Goal: Information Seeking & Learning: Learn about a topic

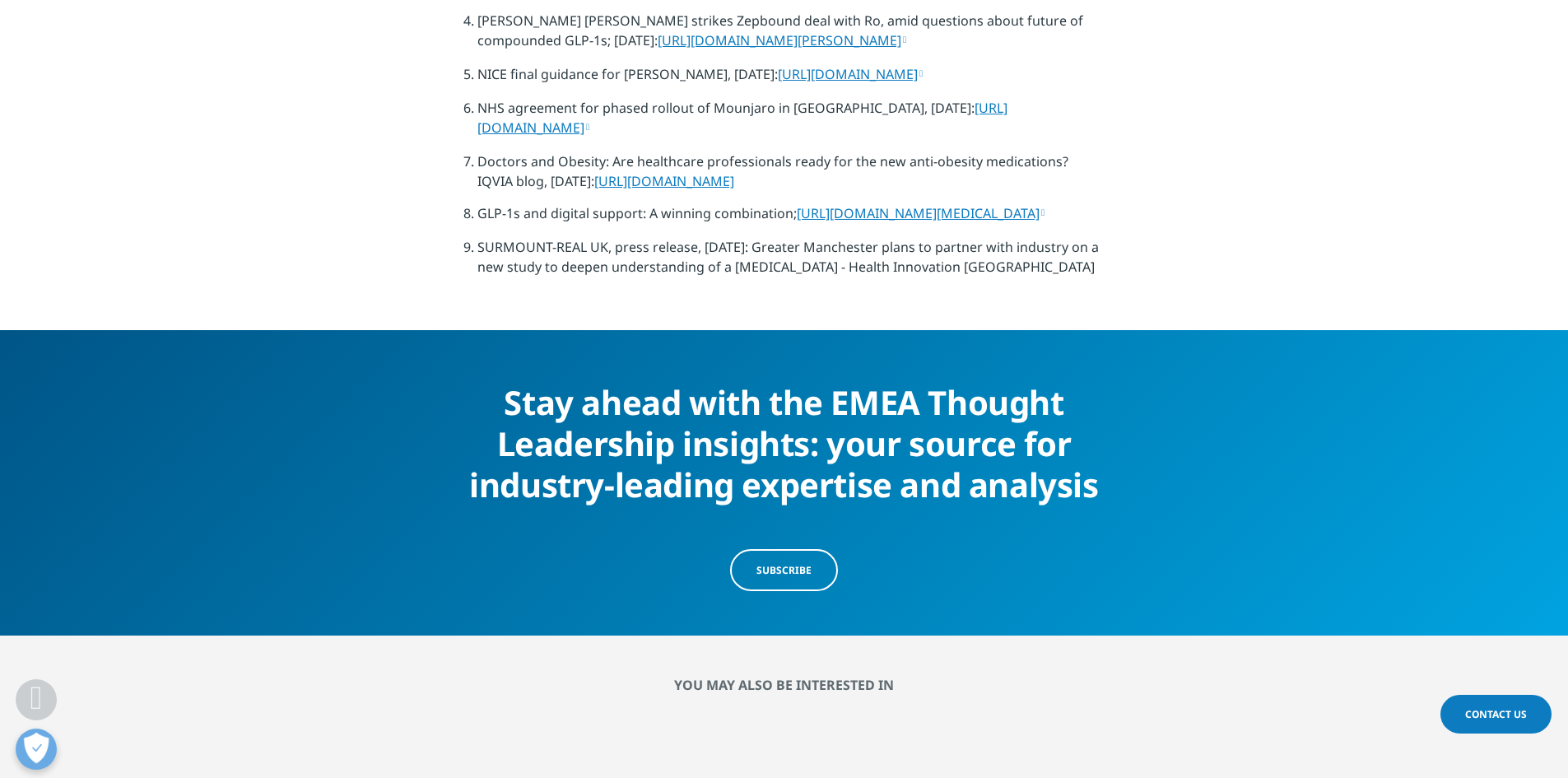
scroll to position [6337, 0]
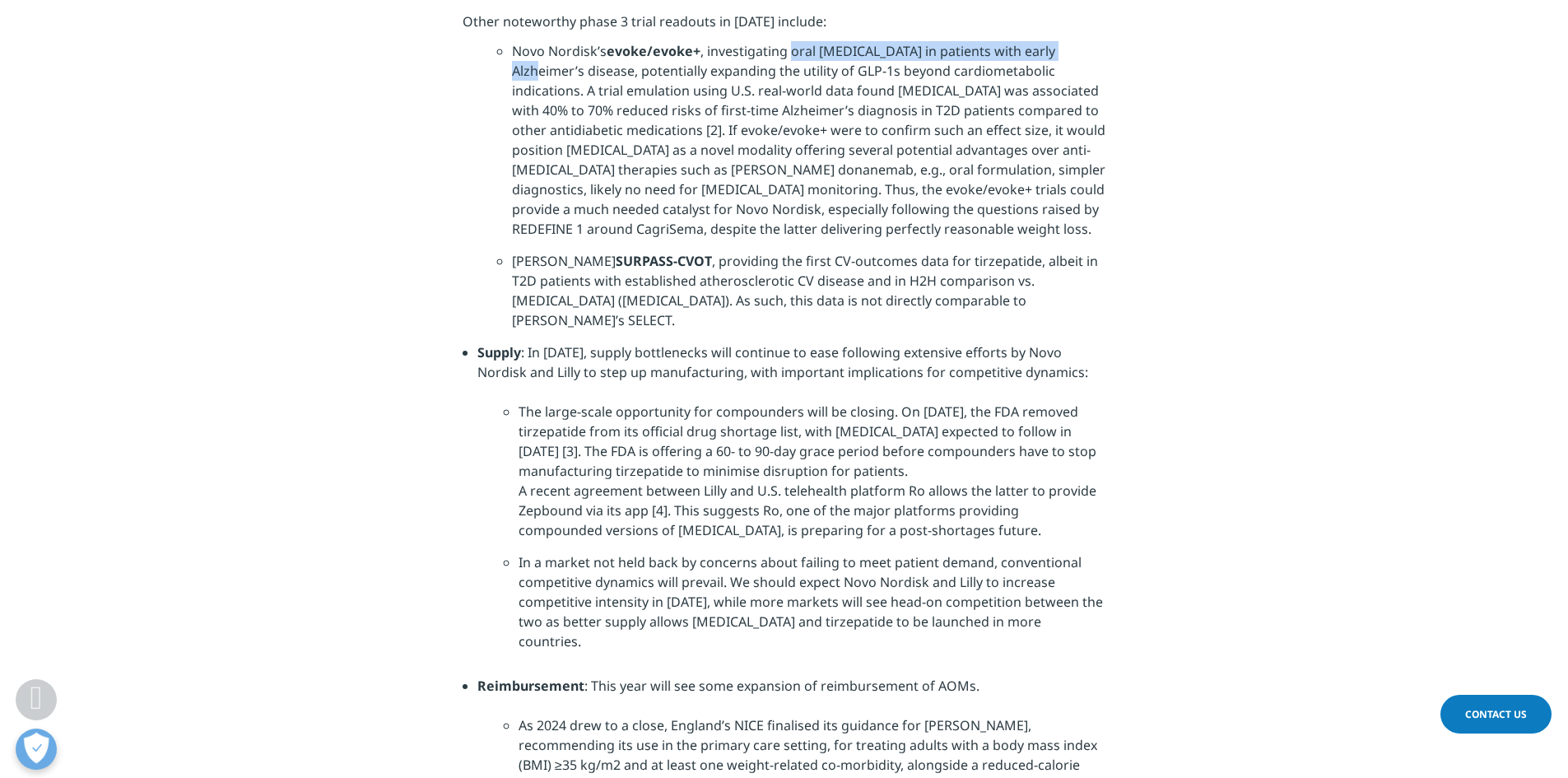
drag, startPoint x: 788, startPoint y: 392, endPoint x: 1081, endPoint y: 384, distance: 293.1
click at [1081, 251] on li "Novo Nordisk’s evoke/evoke+ , investigating oral semaglutide in patients with e…" at bounding box center [808, 146] width 593 height 210
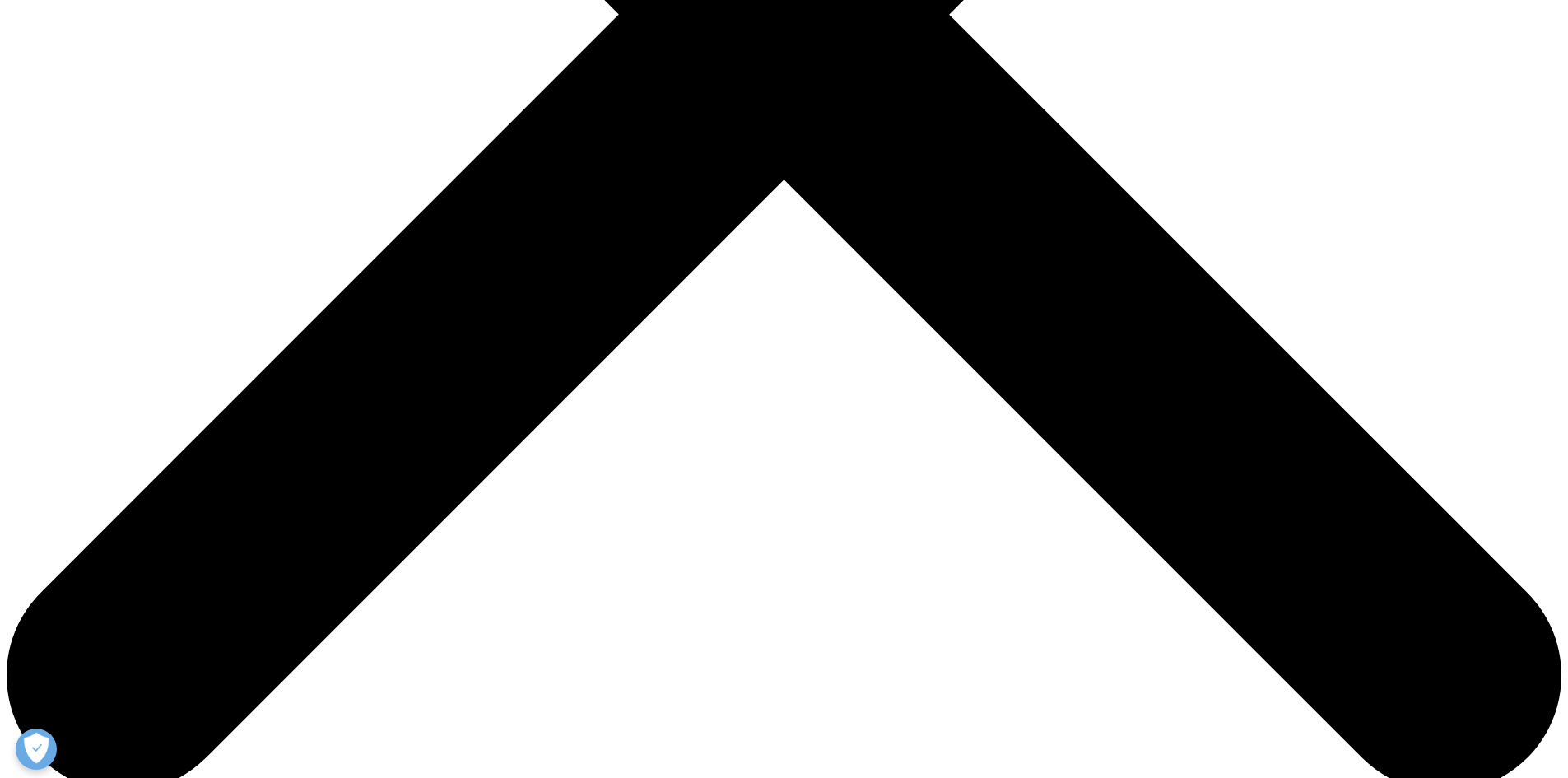
scroll to position [823, 0]
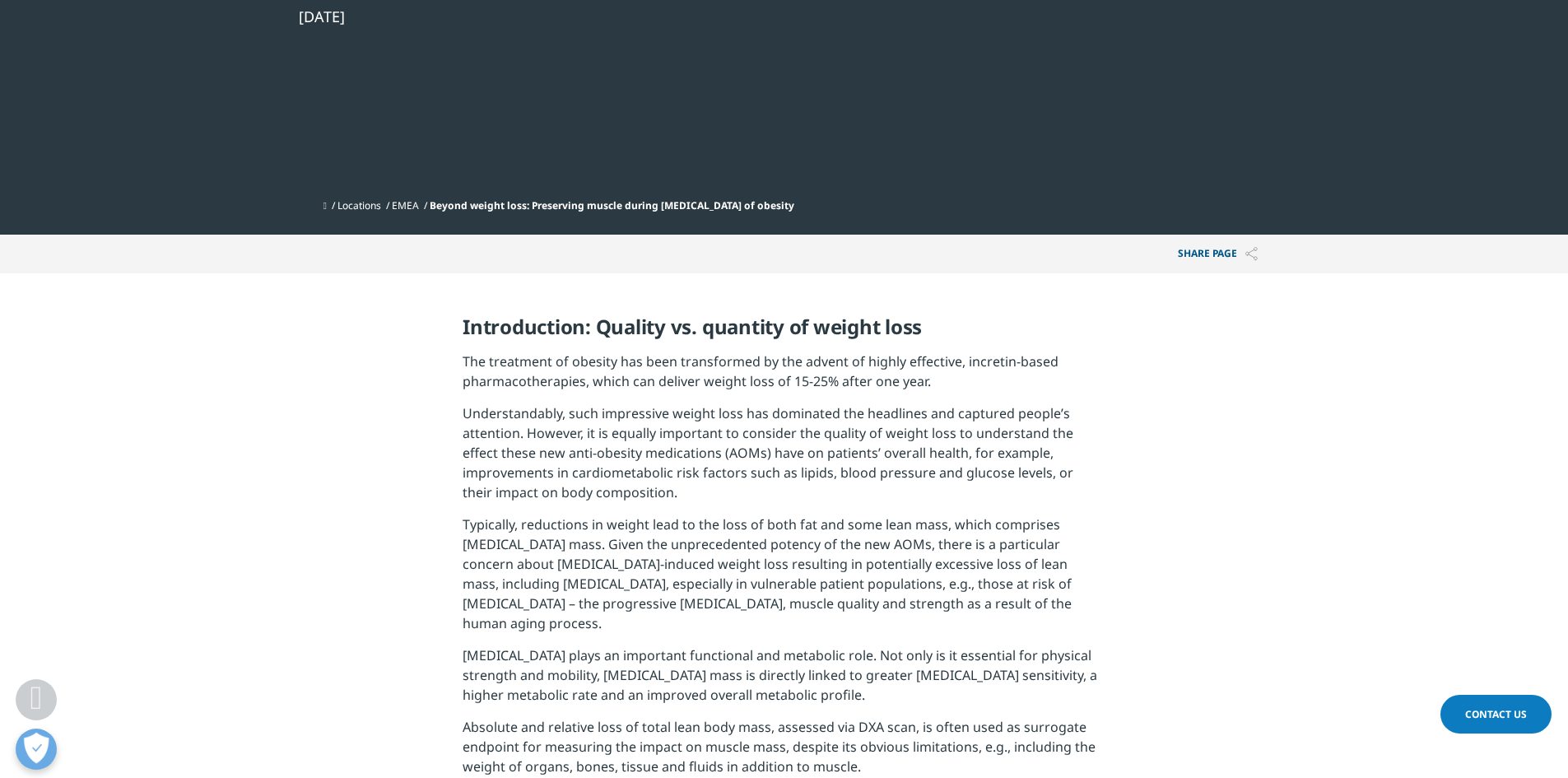
scroll to position [411, 0]
